Goal: Task Accomplishment & Management: Complete application form

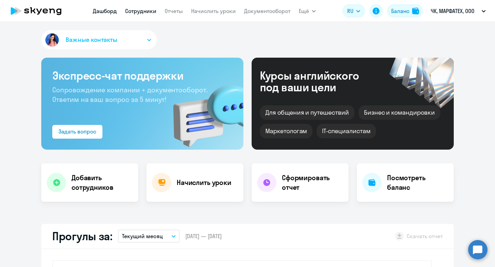
click at [138, 11] on link "Сотрудники" at bounding box center [140, 11] width 31 height 7
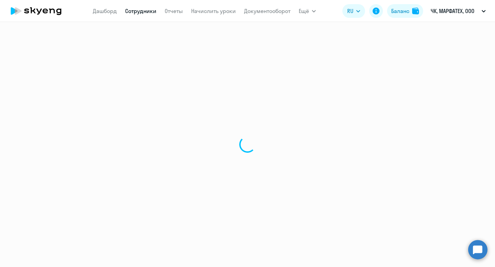
select select "30"
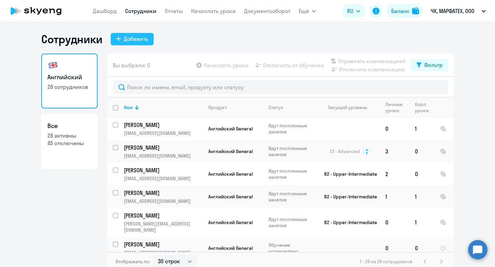
click at [132, 42] on div "Добавить" at bounding box center [136, 39] width 24 height 8
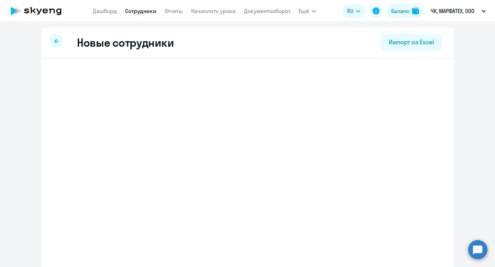
select select "english_adult_not_native_speaker"
select select "3"
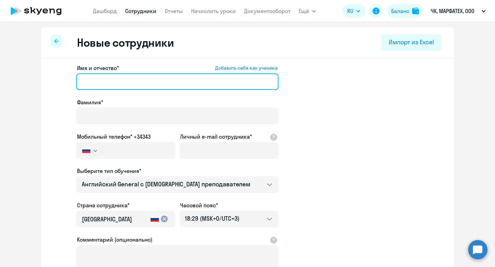
click at [123, 86] on input "Имя и отчество* Добавить себя как ученика" at bounding box center [177, 82] width 202 height 17
type input "F"
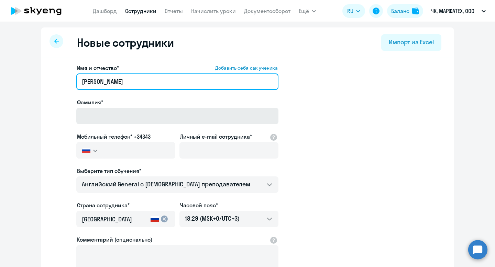
type input "[PERSON_NAME]"
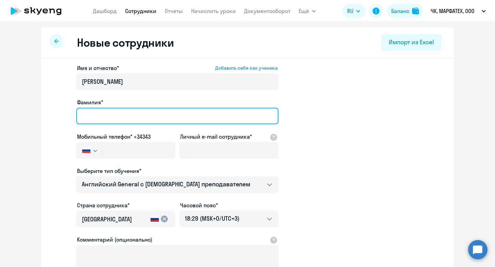
click at [108, 117] on input "Фамилия*" at bounding box center [177, 116] width 202 height 17
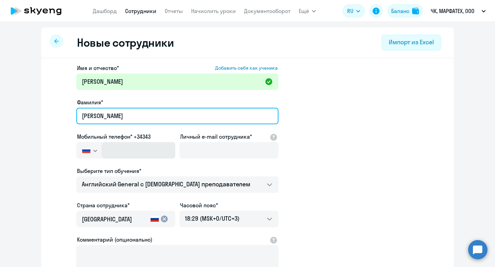
type input "[PERSON_NAME]"
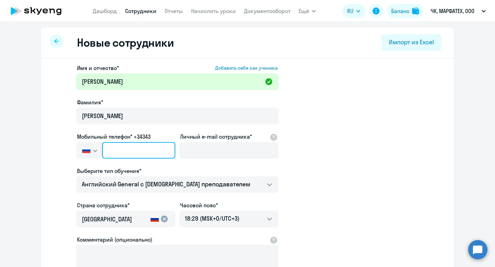
click at [132, 150] on input "text" at bounding box center [138, 150] width 73 height 17
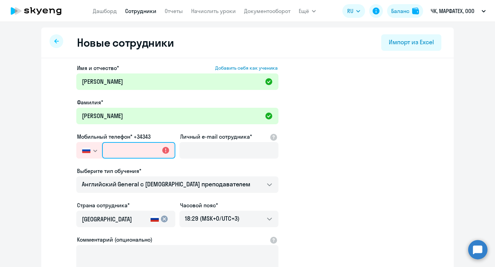
paste input "[PHONE_NUMBER]"
type input "[PHONE_NUMBER]"
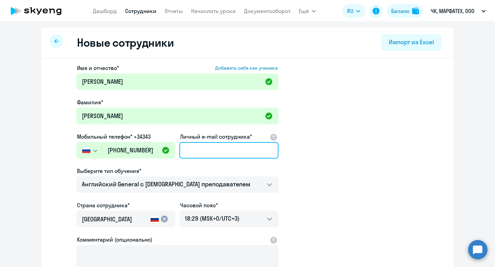
click at [198, 147] on input "Личный e-mail сотрудника*" at bounding box center [228, 150] width 99 height 17
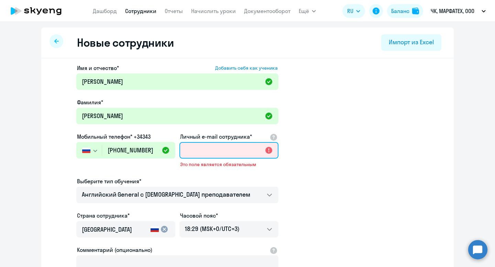
click at [207, 153] on input "Личный e-mail сотрудника*" at bounding box center [228, 150] width 99 height 17
paste input "[EMAIL_ADDRESS][DOMAIN_NAME]"
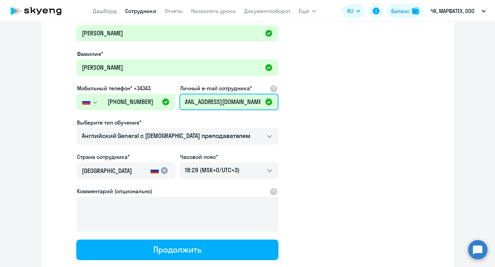
scroll to position [65, 0]
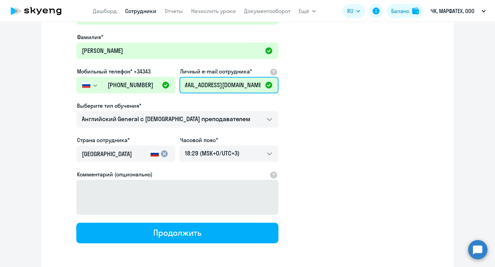
type input "[EMAIL_ADDRESS][DOMAIN_NAME]"
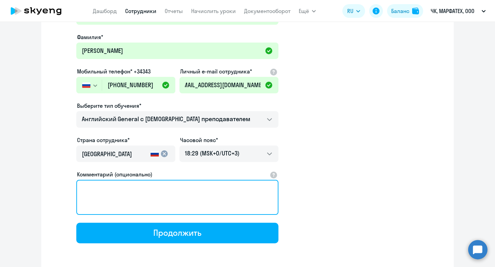
scroll to position [0, 0]
click at [234, 195] on textarea "Комментарий (опционально)" at bounding box center [177, 197] width 202 height 35
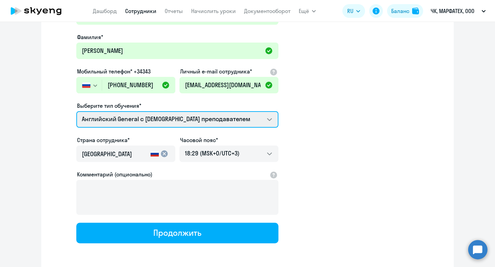
click at [273, 117] on select "Английский General с [DEMOGRAPHIC_DATA] преподавателем Премиум [DEMOGRAPHIC_DAT…" at bounding box center [177, 119] width 202 height 17
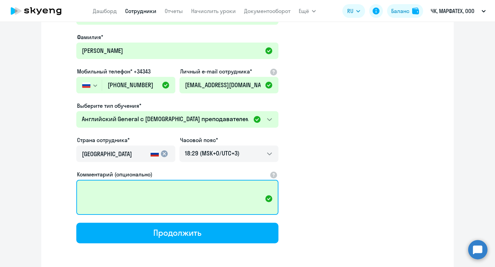
click at [198, 196] on textarea "Комментарий (опционально)" at bounding box center [177, 197] width 202 height 35
type textarea "[PERSON_NAME]"
click at [123, 190] on textarea "Компенсация 100%" at bounding box center [177, 197] width 202 height 35
click at [180, 189] on textarea "Компенсация занятий 100%" at bounding box center [177, 197] width 202 height 35
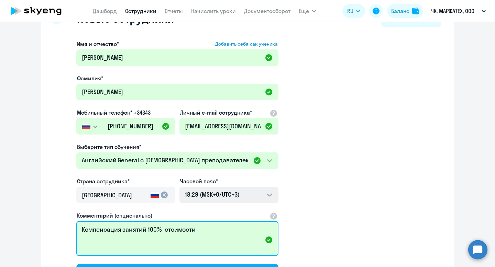
scroll to position [21, 0]
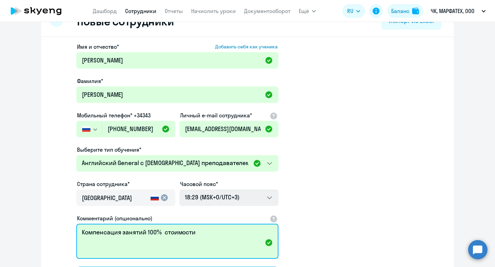
type textarea "Компенсация занятий 100% стоимости"
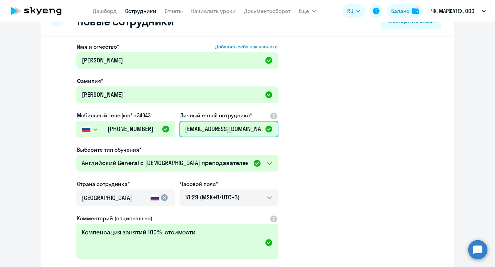
click at [229, 132] on input "[EMAIL_ADDRESS][DOMAIN_NAME]" at bounding box center [228, 129] width 99 height 17
paste input "[PERSON_NAME]"
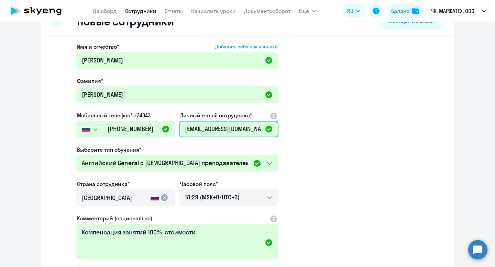
scroll to position [0, 4]
type input "[EMAIL_ADDRESS][DOMAIN_NAME]"
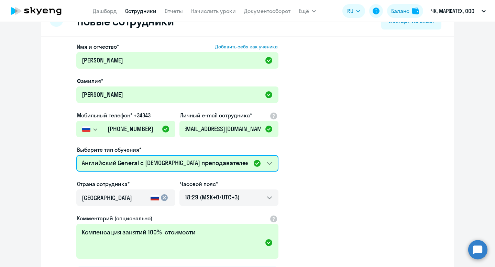
click at [278, 160] on select "Английский General с [DEMOGRAPHIC_DATA] преподавателем Премиум [DEMOGRAPHIC_DAT…" at bounding box center [177, 163] width 202 height 17
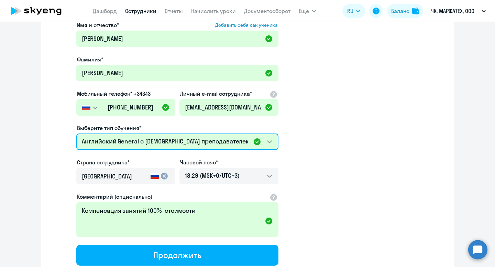
scroll to position [87, 0]
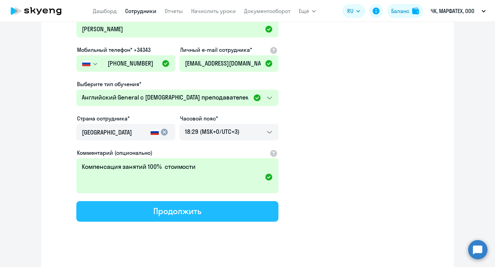
click at [222, 216] on button "Продолжить" at bounding box center [177, 211] width 202 height 21
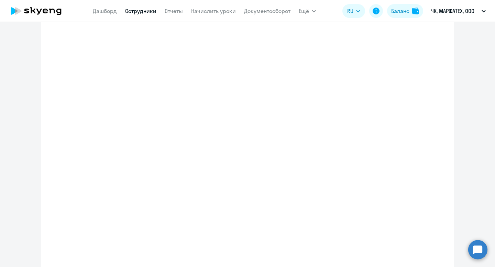
select select "english_adult_not_native_speaker"
select select "3"
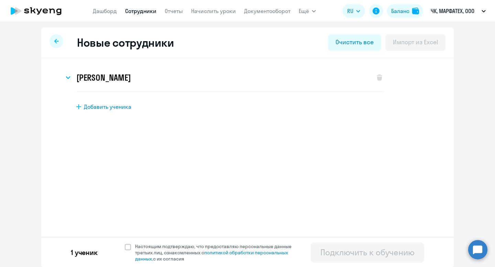
scroll to position [1, 0]
click at [128, 248] on span at bounding box center [128, 247] width 6 height 6
click at [125, 243] on input "Настоящим подтверждаю, что предоставляю персональные данные третьих лиц, ознако…" at bounding box center [124, 243] width 0 height 0
checkbox input "true"
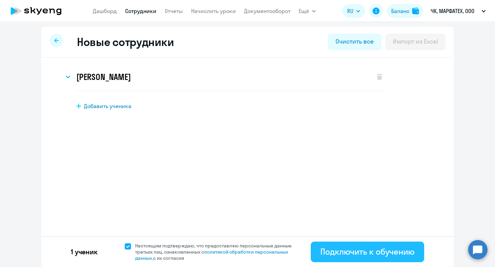
click at [349, 251] on div "Подключить к обучению" at bounding box center [367, 251] width 94 height 11
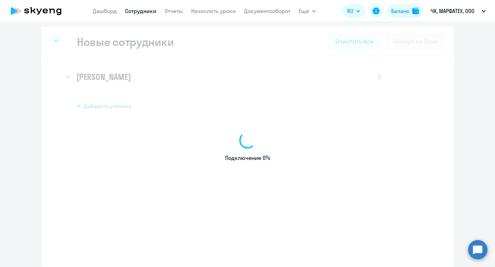
select select "english_adult_not_native_speaker"
select select "3"
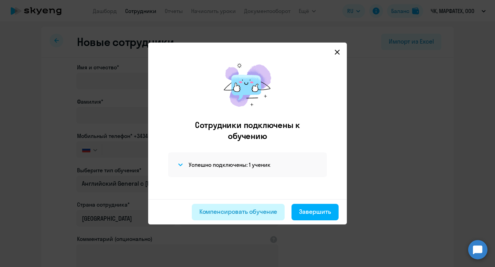
click at [274, 211] on div "Компенсировать обучение" at bounding box center [238, 212] width 78 height 9
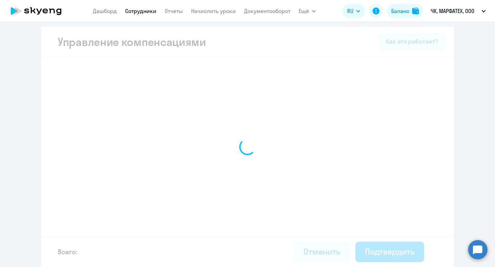
select select "MONTHLY"
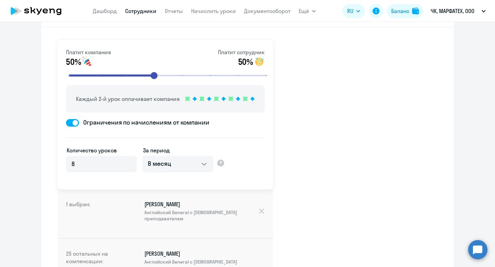
scroll to position [36, 0]
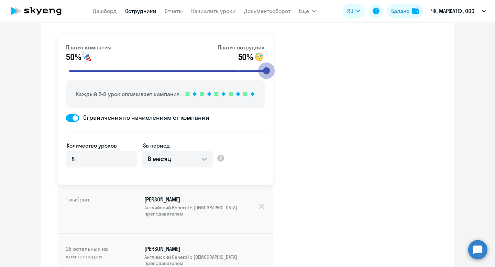
drag, startPoint x: 155, startPoint y: 70, endPoint x: 278, endPoint y: 64, distance: 122.5
type input "8"
click at [275, 64] on input "range" at bounding box center [168, 70] width 213 height 15
drag, startPoint x: 267, startPoint y: 69, endPoint x: 278, endPoint y: 69, distance: 11.0
click at [275, 69] on input "range" at bounding box center [168, 70] width 213 height 15
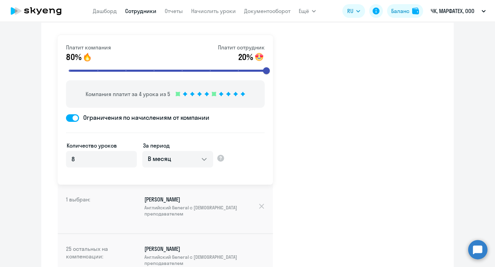
click at [75, 119] on span at bounding box center [72, 118] width 13 height 8
click at [66, 118] on input "Ограничения по начислениям от компании" at bounding box center [66, 118] width 0 height 0
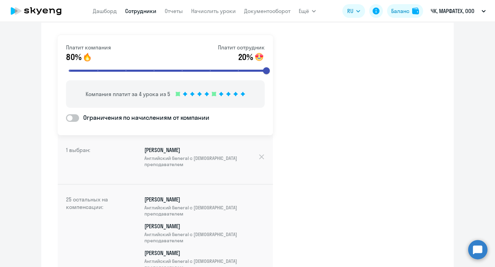
click at [76, 121] on span at bounding box center [72, 118] width 13 height 8
click at [66, 118] on input "Ограничения по начислениям от компании" at bounding box center [66, 118] width 0 height 0
checkbox input "true"
select select "MONTHLY"
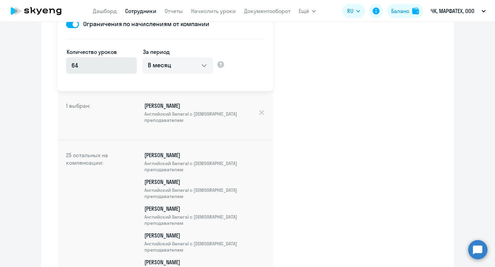
scroll to position [115, 0]
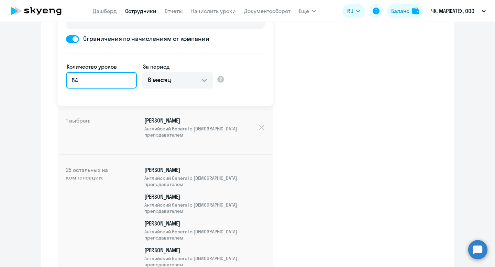
click at [114, 80] on input "64" at bounding box center [101, 80] width 71 height 17
drag, startPoint x: 89, startPoint y: 80, endPoint x: 57, endPoint y: 79, distance: 32.3
type input "4"
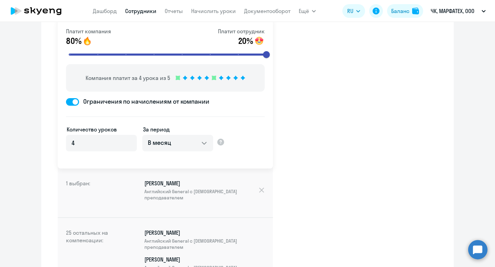
scroll to position [0, 0]
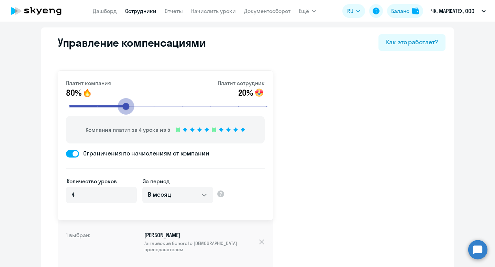
drag, startPoint x: 266, startPoint y: 106, endPoint x: 133, endPoint y: 109, distance: 133.1
click at [133, 109] on input "range" at bounding box center [168, 106] width 213 height 15
drag, startPoint x: 129, startPoint y: 107, endPoint x: 145, endPoint y: 107, distance: 15.8
type input "4"
click at [145, 107] on input "range" at bounding box center [168, 106] width 213 height 15
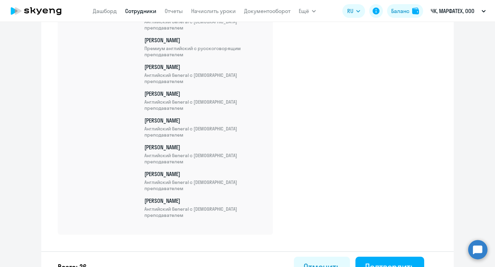
scroll to position [742, 0]
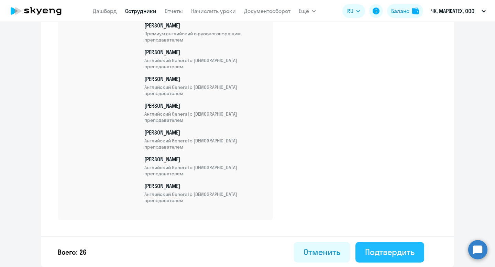
click at [377, 251] on div "Подтвердить" at bounding box center [390, 252] width 50 height 11
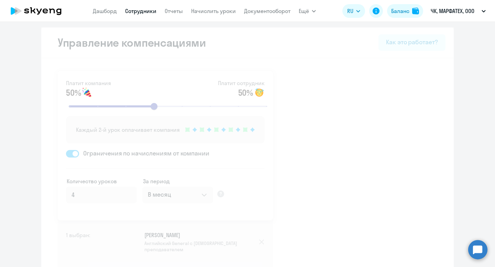
select select "30"
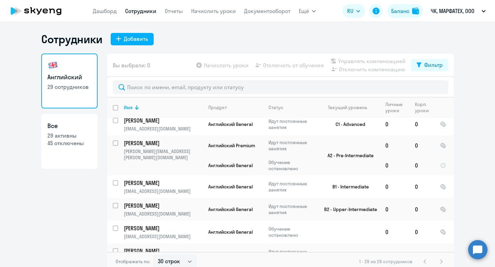
scroll to position [292, 0]
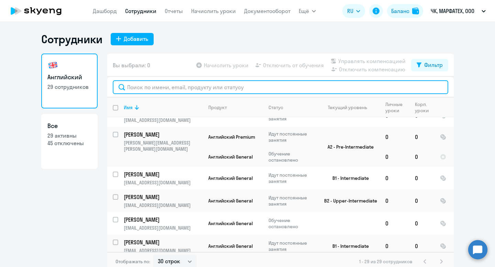
click at [175, 86] on input "text" at bounding box center [281, 87] width 336 height 14
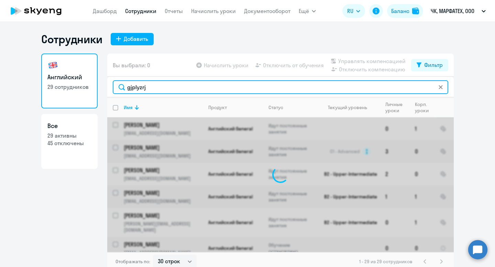
type input "gjplyzrjd"
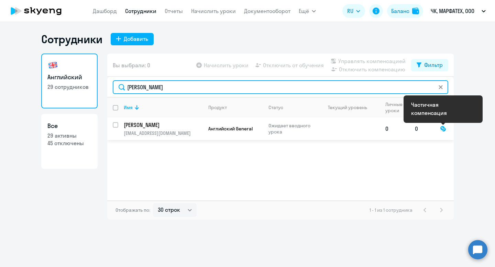
type input "[PERSON_NAME]"
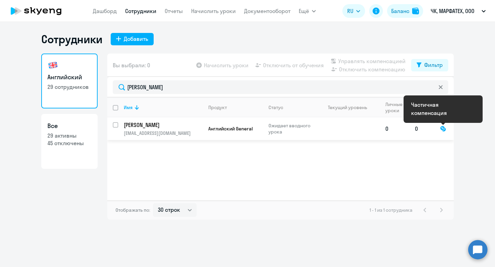
click at [442, 130] on div at bounding box center [443, 129] width 6 height 6
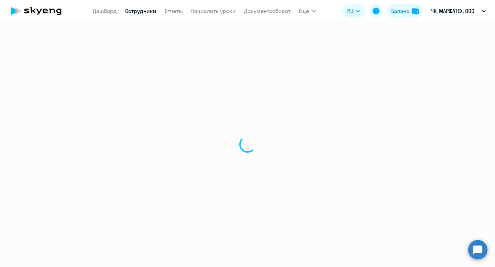
select select "english"
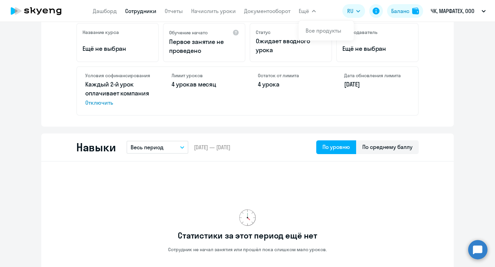
scroll to position [203, 0]
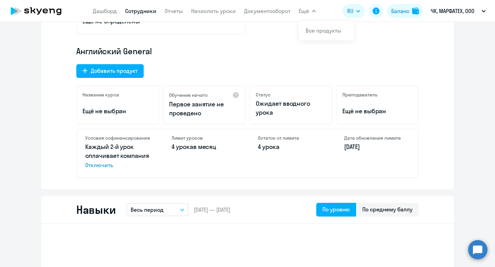
click at [102, 166] on span "Отключить" at bounding box center [118, 165] width 66 height 8
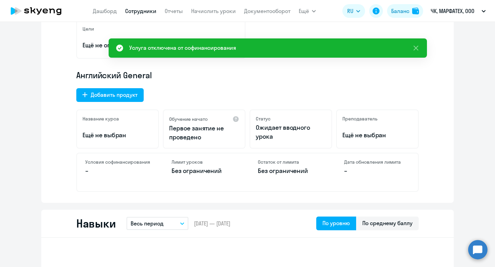
scroll to position [179, 0]
click at [140, 98] on button "Добавить продукт" at bounding box center [109, 95] width 67 height 14
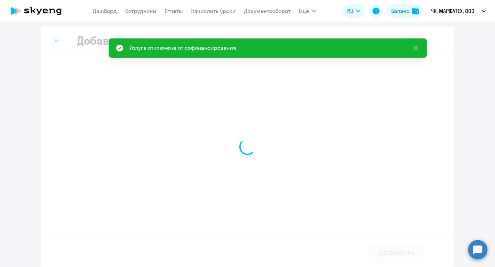
scroll to position [1, 0]
select select "english_adult_not_native_speaker_premium"
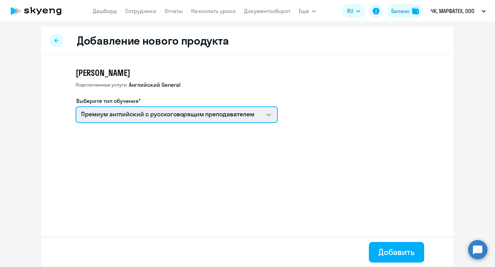
click at [207, 116] on select "Премиум [DEMOGRAPHIC_DATA] с русскоговорящим преподавателем Английский General …" at bounding box center [177, 115] width 202 height 17
click at [76, 107] on select "Премиум [DEMOGRAPHIC_DATA] с русскоговорящим преподавателем Английский General …" at bounding box center [177, 115] width 202 height 17
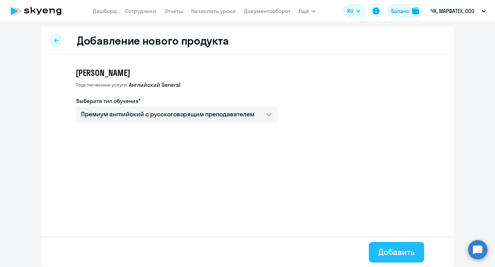
click at [380, 252] on div "Добавить" at bounding box center [396, 252] width 36 height 11
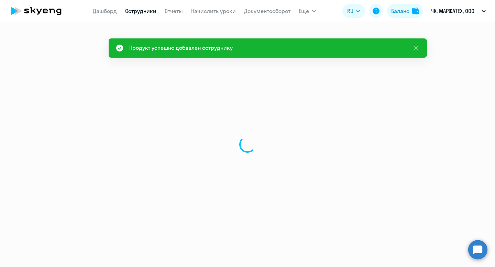
select select "english"
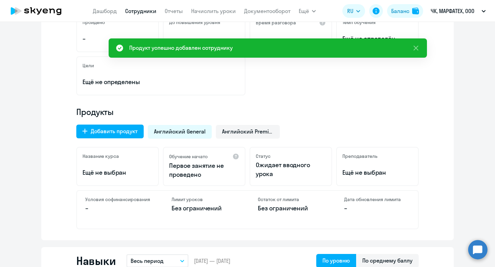
scroll to position [148, 0]
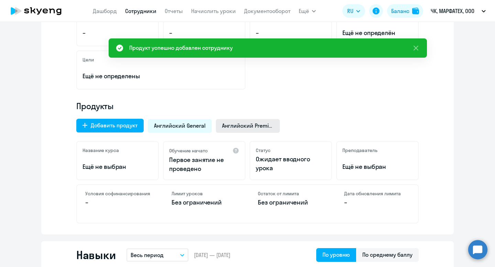
click at [253, 126] on span "Английский Premium" at bounding box center [248, 126] width 52 height 8
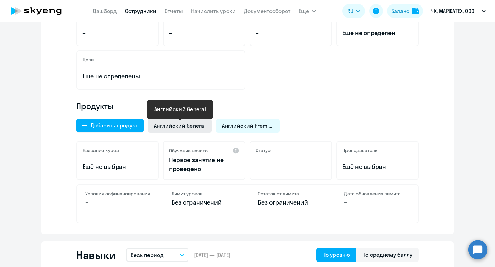
click at [204, 124] on span "Английский General" at bounding box center [180, 126] width 52 height 8
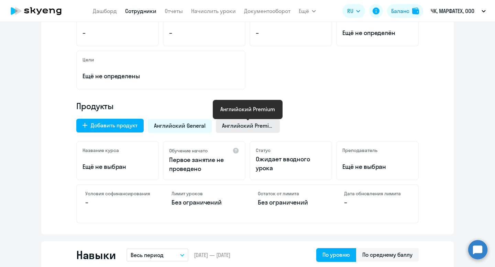
click at [238, 128] on span "Английский Premium" at bounding box center [248, 126] width 52 height 8
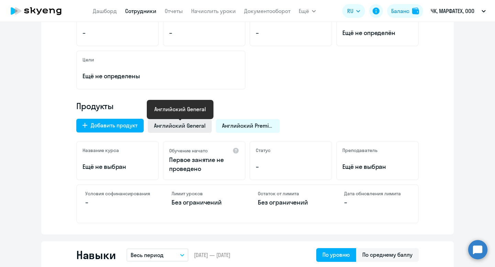
click at [193, 129] on span "Английский General" at bounding box center [180, 126] width 52 height 8
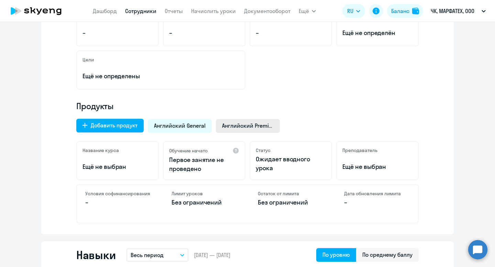
click at [229, 127] on span "Английский Premium" at bounding box center [248, 126] width 52 height 8
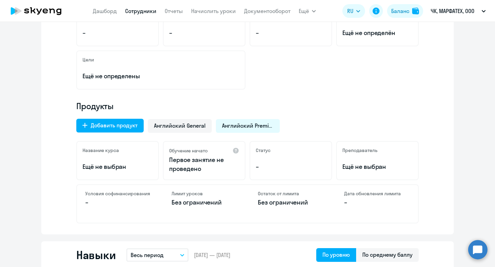
click at [138, 206] on p "–" at bounding box center [118, 202] width 66 height 9
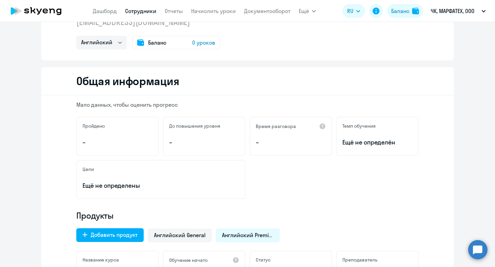
scroll to position [0, 0]
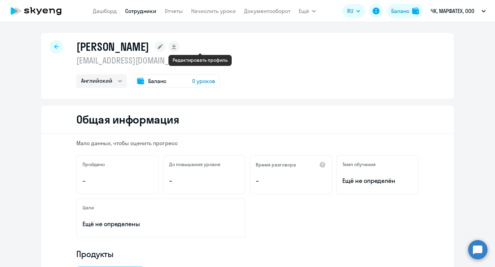
click at [166, 48] on rect at bounding box center [160, 46] width 11 height 11
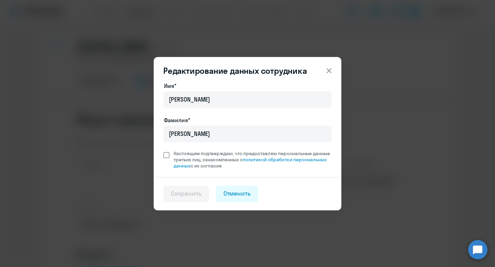
click at [173, 158] on span "Настоящим подтверждаю, что предоставляю персональные данные третьих лиц, ознако…" at bounding box center [250, 160] width 162 height 19
click at [163, 151] on input "Настоящим подтверждаю, что предоставляю персональные данные третьих лиц, ознако…" at bounding box center [163, 150] width 0 height 0
checkbox input "true"
click at [329, 70] on icon at bounding box center [329, 71] width 8 height 8
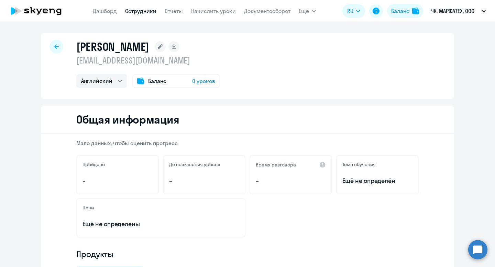
scroll to position [25, 0]
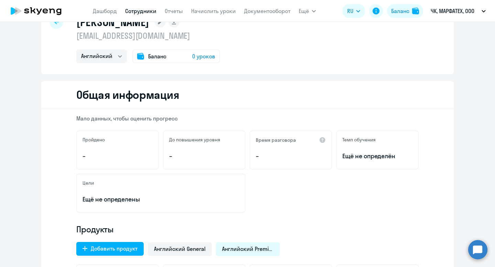
click at [166, 99] on h2 "Общая информация" at bounding box center [127, 95] width 103 height 14
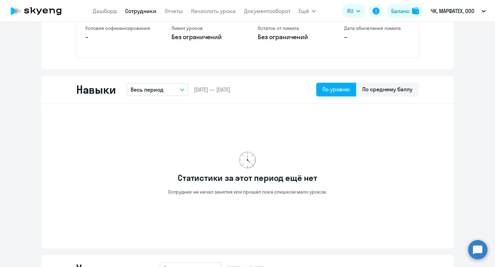
scroll to position [495, 0]
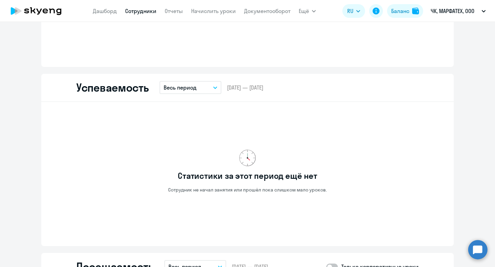
click at [152, 12] on link "Сотрудники" at bounding box center [140, 11] width 31 height 7
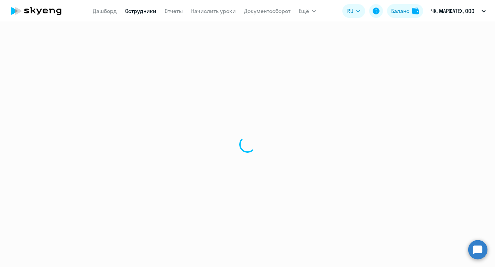
select select "30"
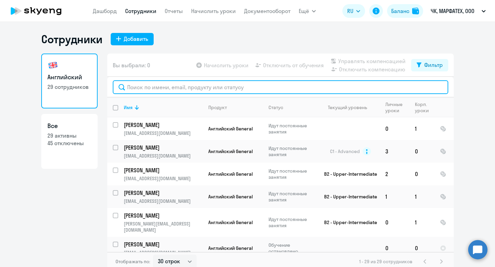
click at [160, 87] on input "text" at bounding box center [281, 87] width 336 height 14
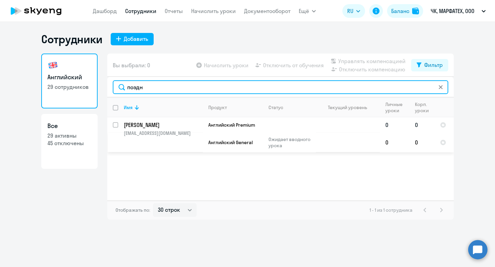
type input "поздн"
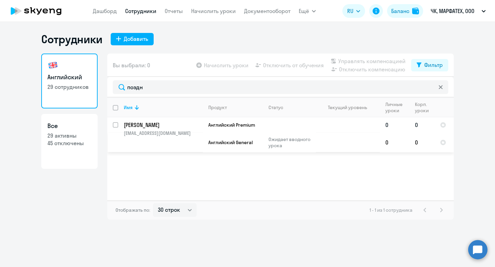
click at [192, 142] on td "[PERSON_NAME] [PERSON_NAME][EMAIL_ADDRESS][DOMAIN_NAME]" at bounding box center [160, 135] width 85 height 35
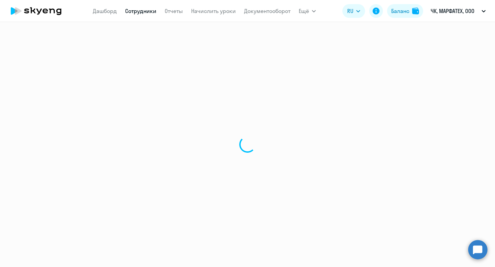
select select "english"
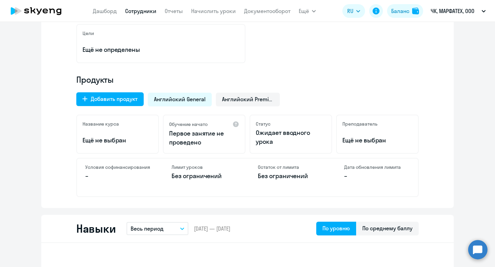
scroll to position [172, 0]
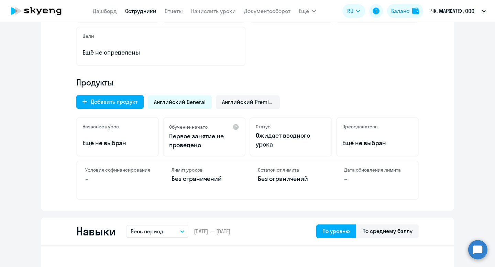
click at [195, 101] on span "Английский General" at bounding box center [180, 102] width 52 height 8
click at [192, 101] on span "Английский General" at bounding box center [180, 102] width 52 height 8
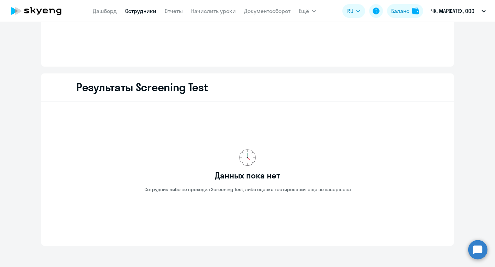
scroll to position [883, 0]
